Goal: Task Accomplishment & Management: Manage account settings

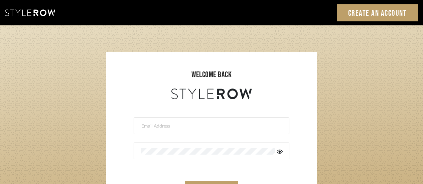
click at [164, 126] on input "email" at bounding box center [211, 126] width 140 height 7
type input "intern@meyerinteriors.com"
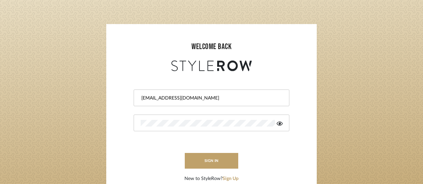
scroll to position [67, 0]
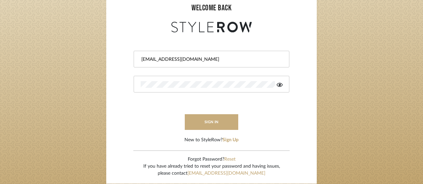
click at [211, 125] on button "sign in" at bounding box center [212, 122] width 54 height 16
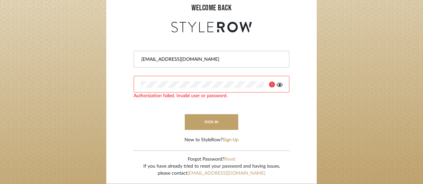
click at [52, 74] on login-page "welcome back intern@meyerinteriors.com Authorization failed. Invalid user or pa…" at bounding box center [211, 80] width 423 height 242
click at [239, 124] on form "intern@meyerinteriors.com Authorization failed. Invalid user or password. sign …" at bounding box center [211, 89] width 197 height 110
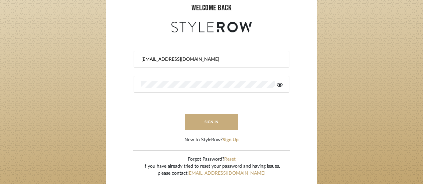
click at [231, 123] on button "sign in" at bounding box center [212, 122] width 54 height 16
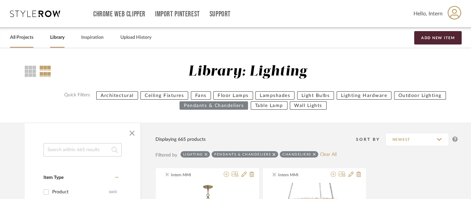
click at [23, 36] on link "All Projects" at bounding box center [21, 37] width 23 height 9
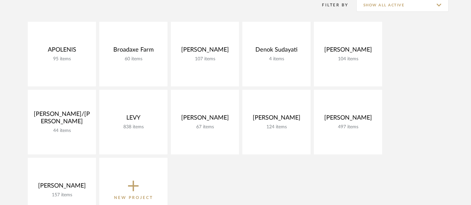
scroll to position [186, 0]
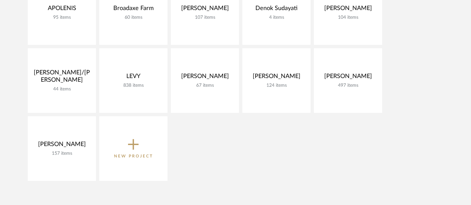
click at [135, 144] on icon at bounding box center [133, 144] width 11 height 11
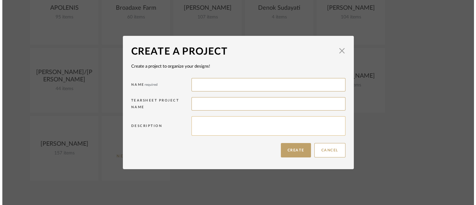
scroll to position [0, 0]
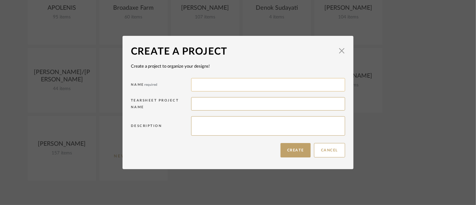
click at [262, 88] on input at bounding box center [268, 84] width 154 height 13
drag, startPoint x: 235, startPoint y: 86, endPoint x: 214, endPoint y: 85, distance: 20.8
click at [214, 85] on input "[PERSON_NAME] EASTON" at bounding box center [268, 84] width 154 height 13
type input "[PERSON_NAME] EXHALE"
click at [213, 108] on input at bounding box center [268, 103] width 154 height 13
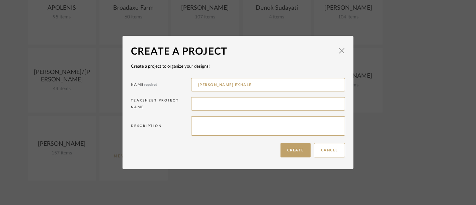
drag, startPoint x: 234, startPoint y: 85, endPoint x: 151, endPoint y: 83, distance: 83.3
click at [151, 83] on div "Name required [PERSON_NAME] EXHALE" at bounding box center [238, 85] width 214 height 19
click at [204, 105] on input at bounding box center [268, 103] width 154 height 13
type input "EXHALE EASTON"
click at [290, 151] on button "Create" at bounding box center [295, 150] width 30 height 14
